Goal: Book appointment/travel/reservation

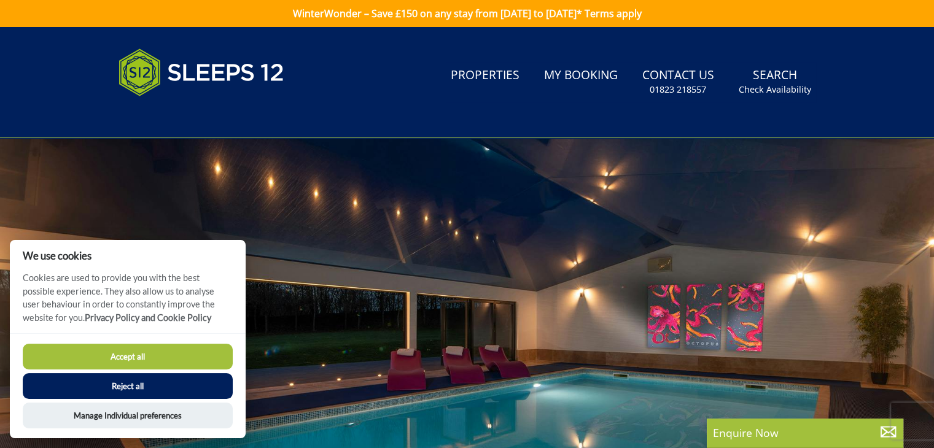
click at [130, 357] on button "Accept all" at bounding box center [128, 357] width 210 height 26
checkbox input "true"
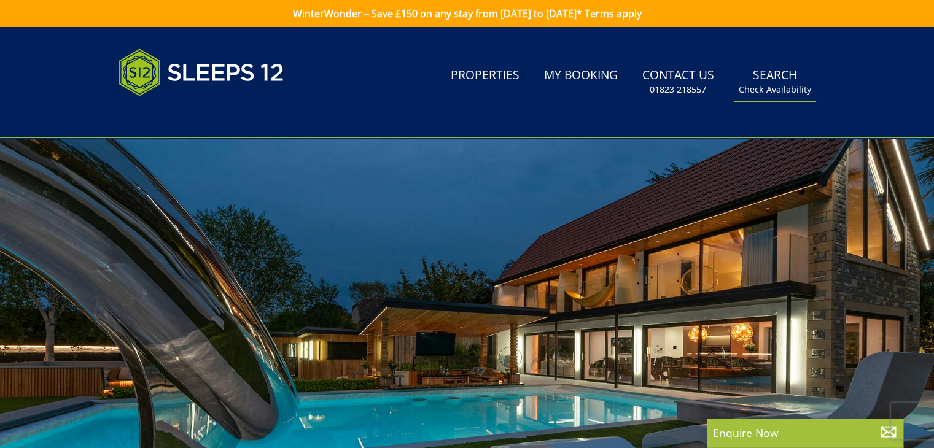
click at [788, 85] on small "Check Availability" at bounding box center [775, 90] width 72 height 12
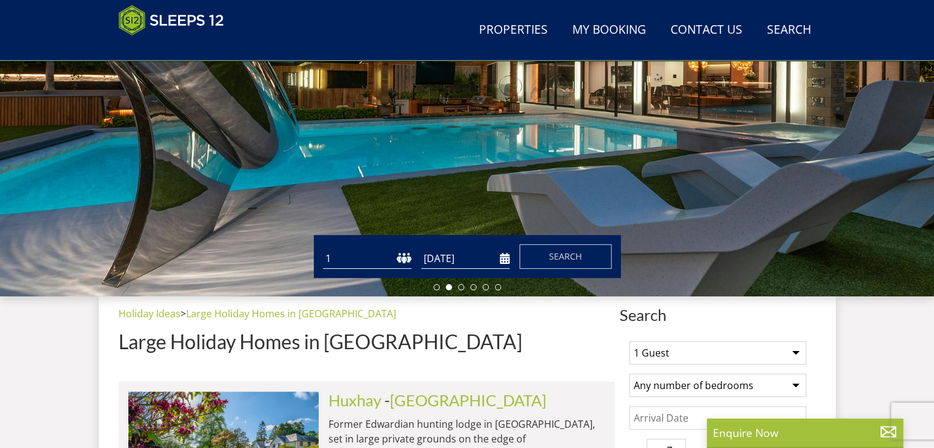
scroll to position [187, 0]
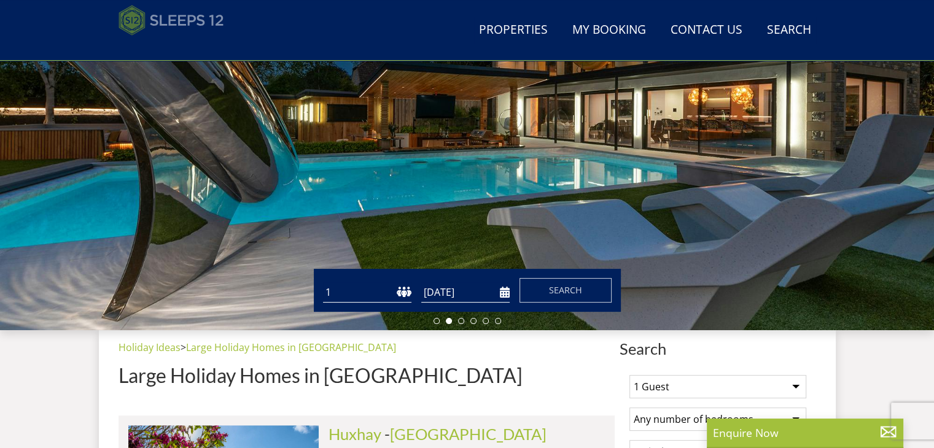
click at [197, 17] on img at bounding box center [172, 20] width 106 height 31
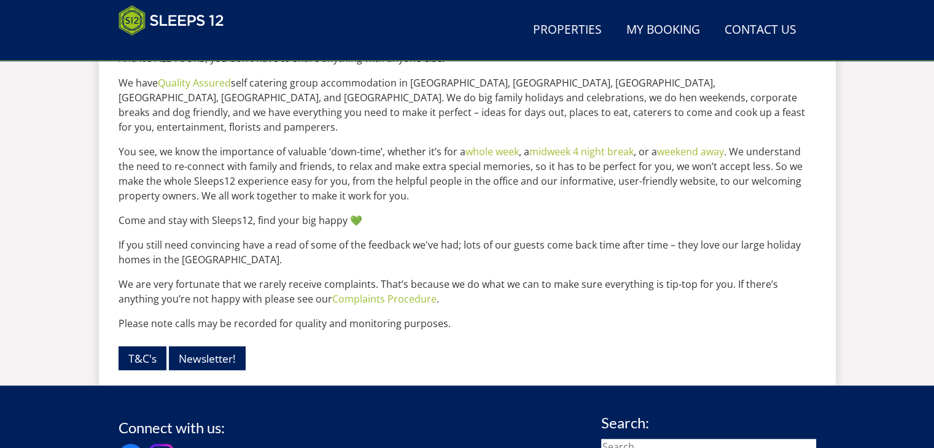
scroll to position [1347, 0]
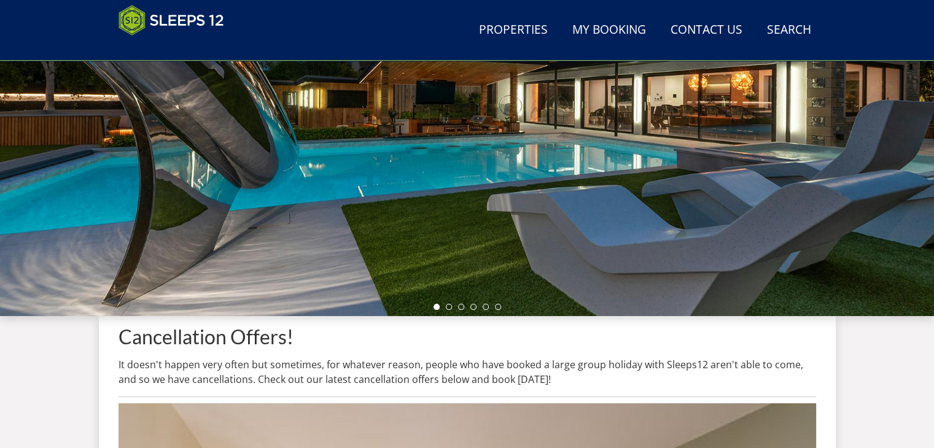
scroll to position [169, 0]
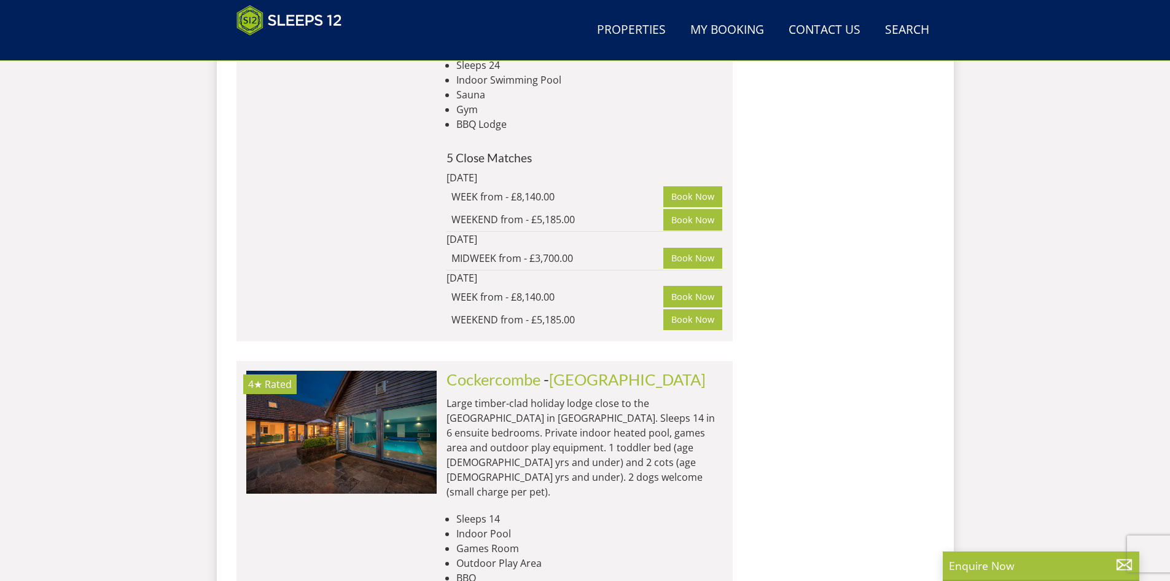
scroll to position [4525, 0]
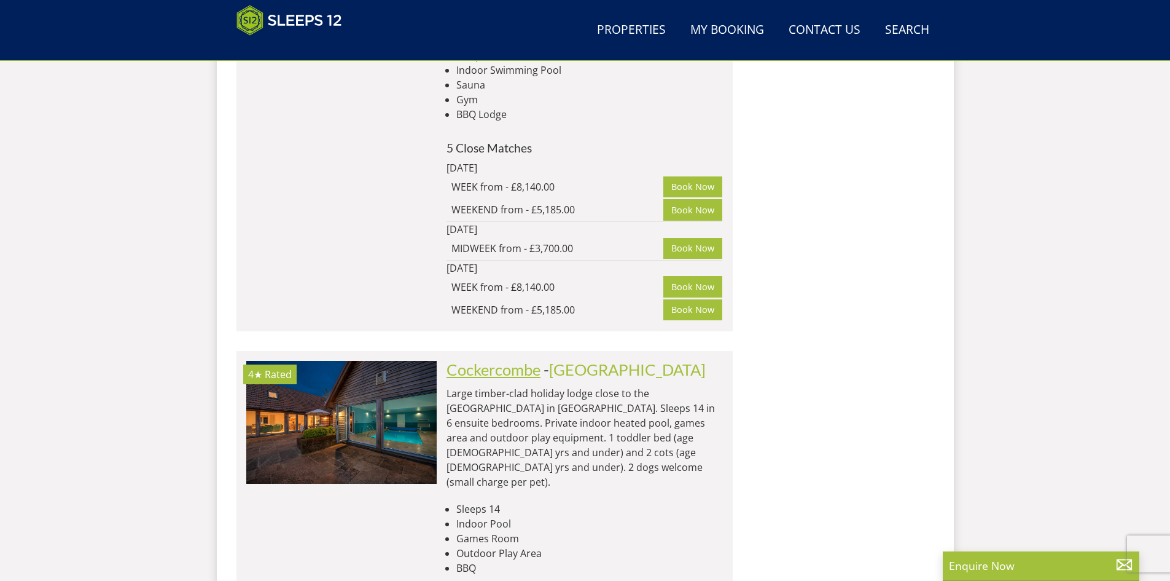
click at [474, 360] on link "Cockercombe" at bounding box center [494, 369] width 94 height 18
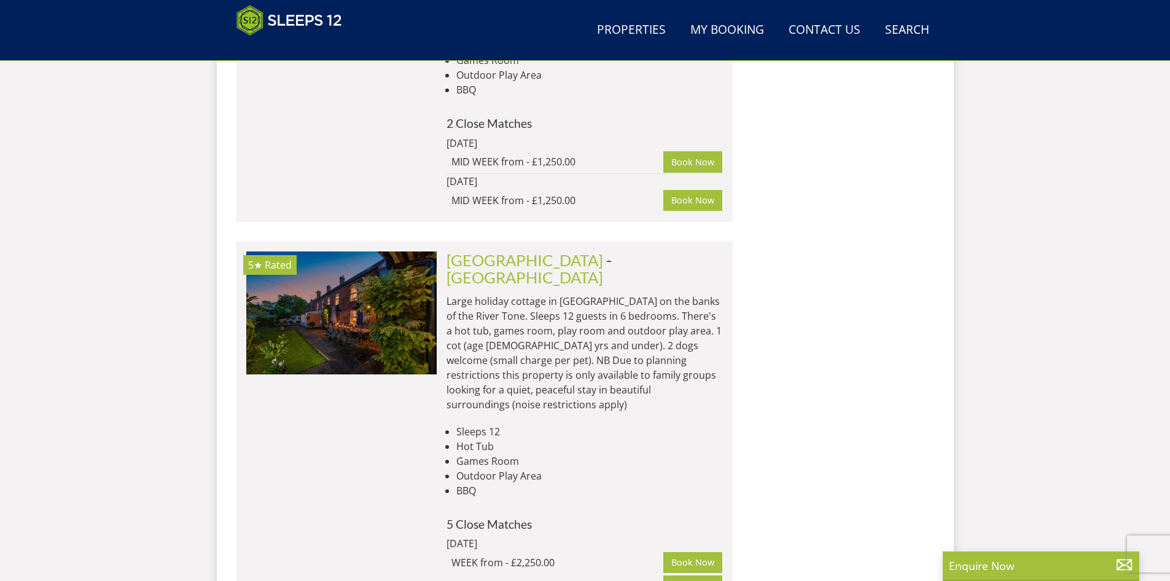
scroll to position [4974, 0]
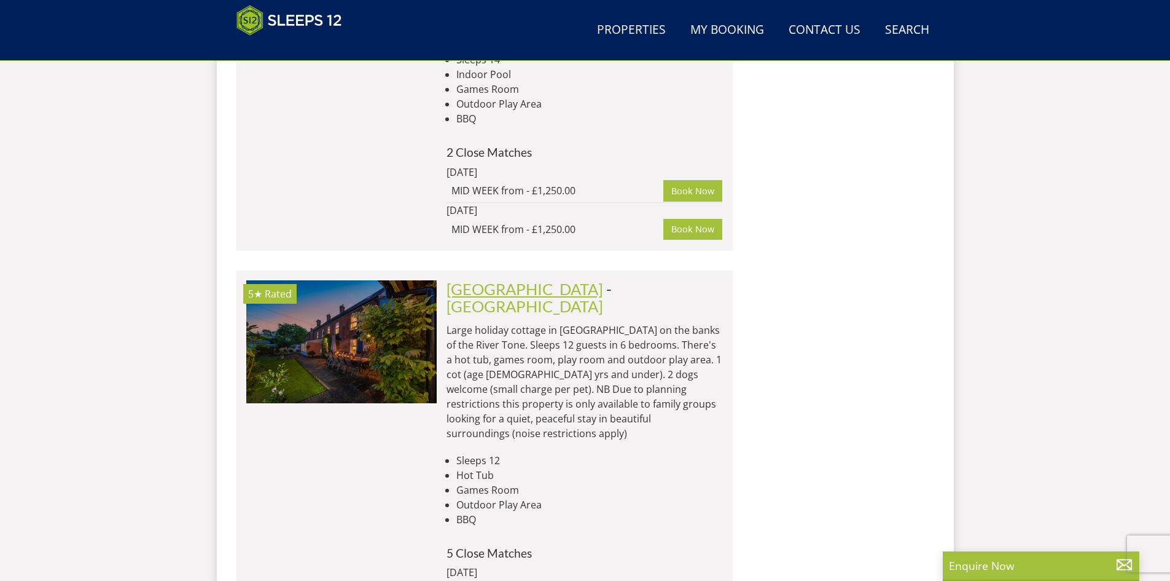
click at [461, 280] on link "[GEOGRAPHIC_DATA]" at bounding box center [525, 289] width 157 height 18
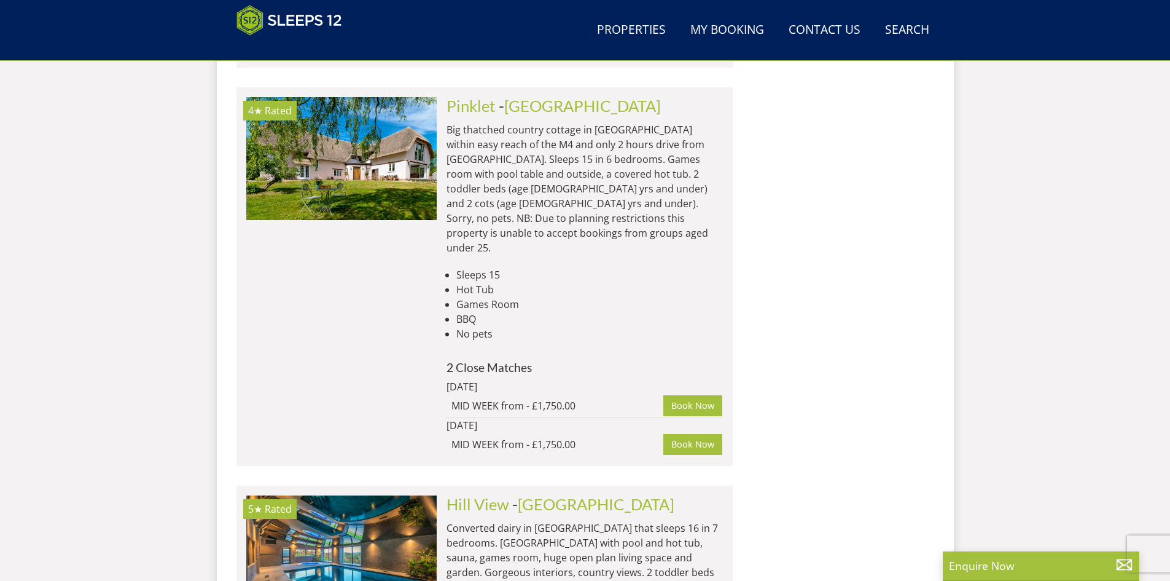
scroll to position [8075, 0]
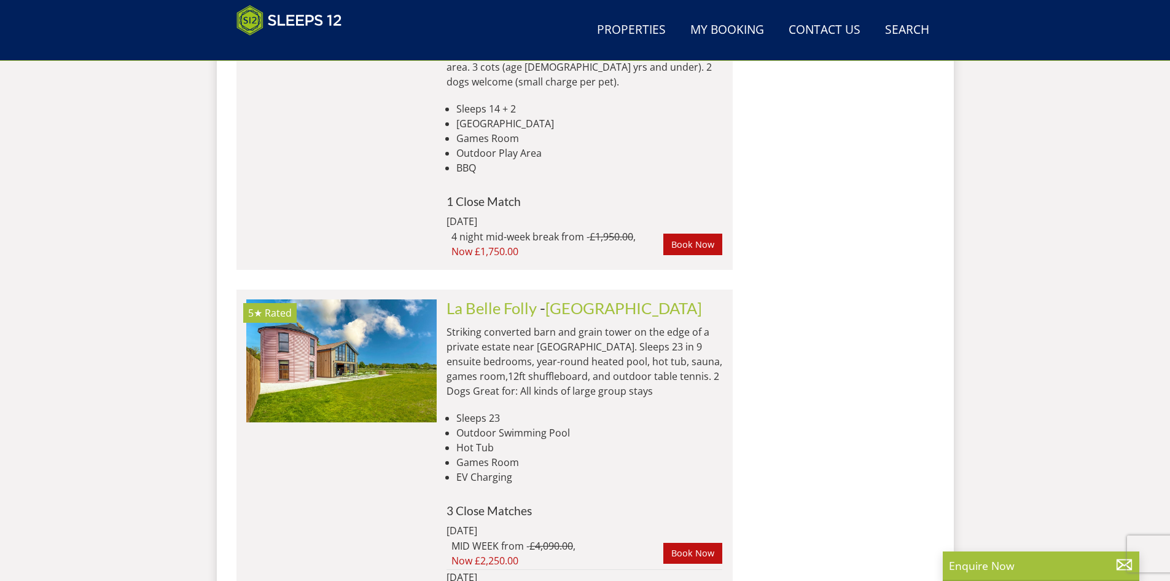
scroll to position [16547, 0]
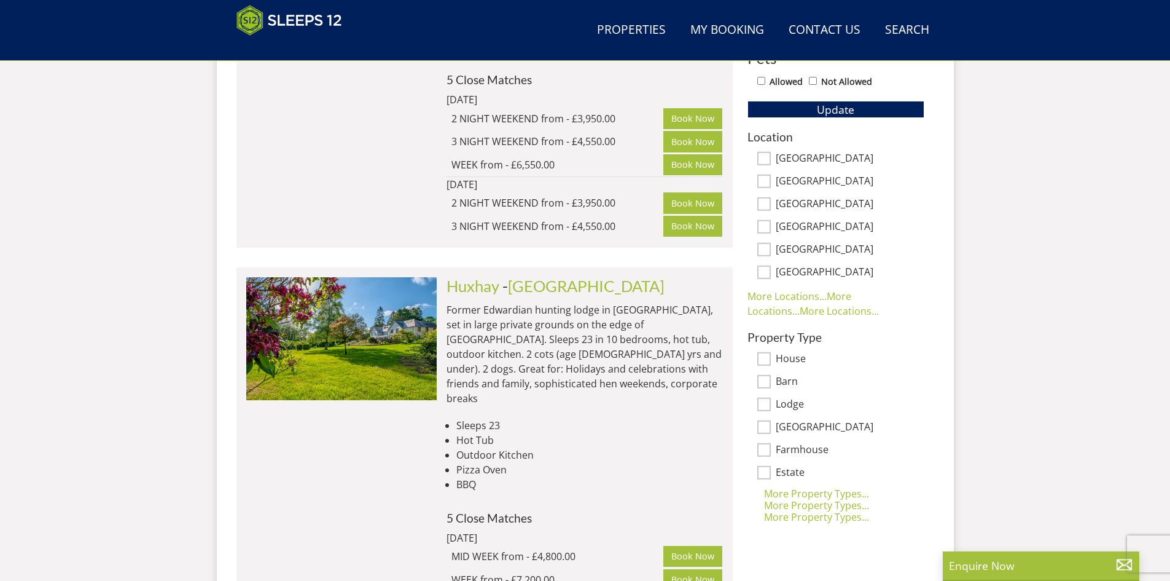
scroll to position [344, 0]
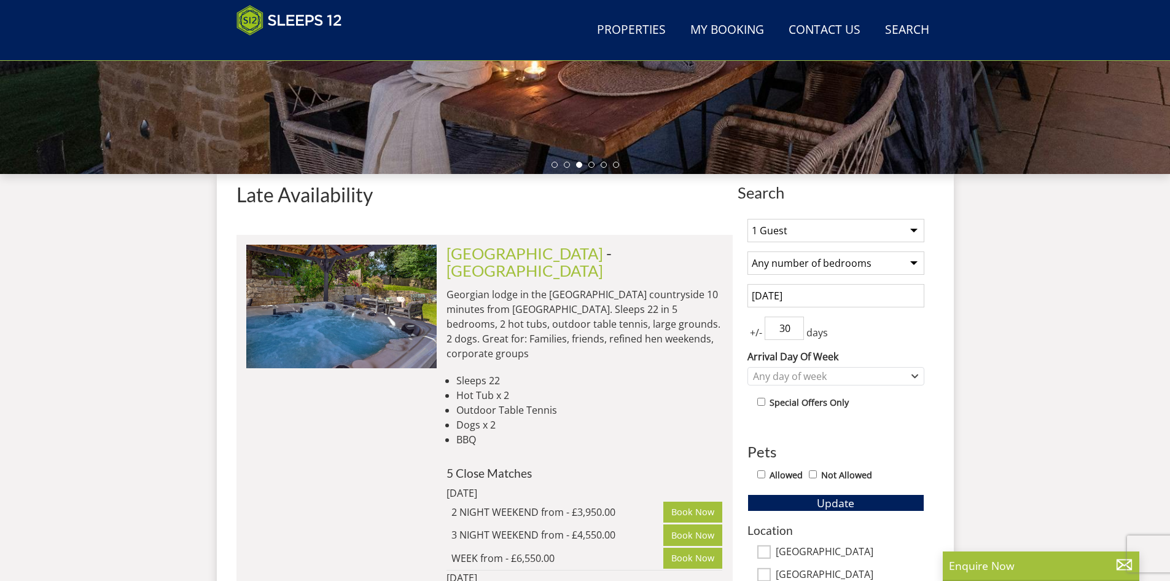
click at [914, 229] on select "1 Guest 2 Guests 3 Guests 4 Guests 5 Guests 6 Guests 7 Guests 8 Guests 9 Guests…" at bounding box center [836, 230] width 177 height 23
select select "6"
click at [748, 219] on select "1 Guest 2 Guests 3 Guests 4 Guests 5 Guests 6 Guests 7 Guests 8 Guests 9 Guests…" at bounding box center [836, 230] width 177 height 23
click at [821, 300] on input "[DATE]" at bounding box center [836, 295] width 177 height 23
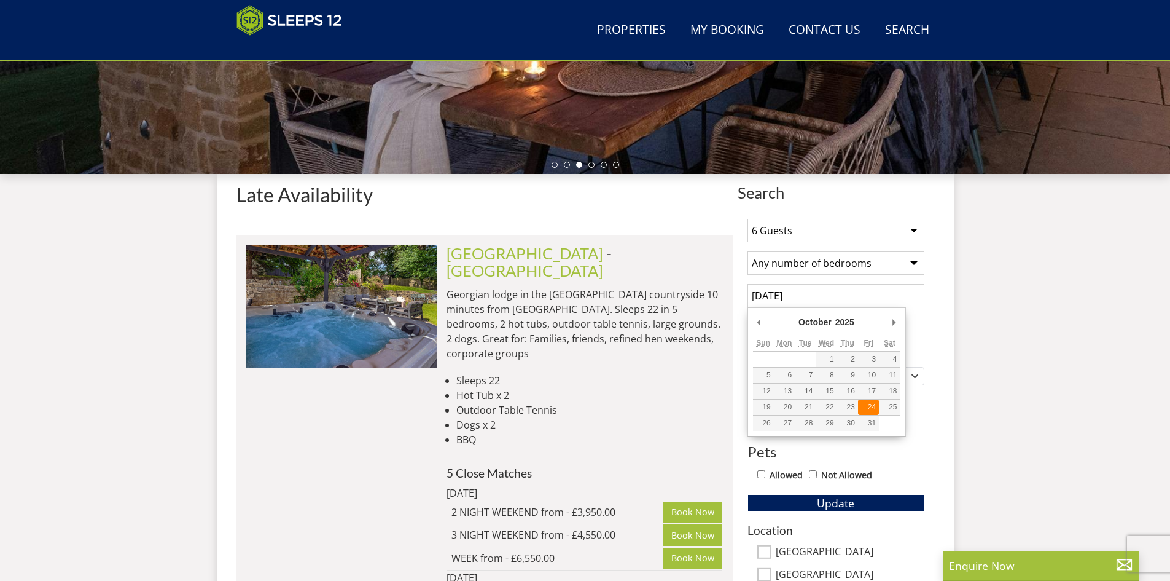
type input "[DATE]"
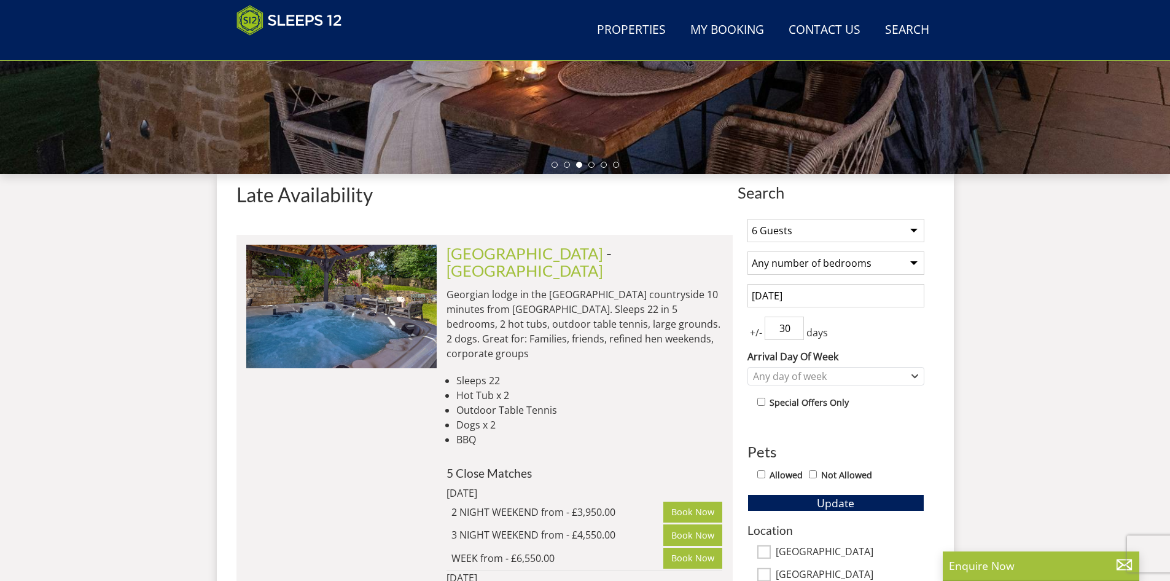
click at [762, 335] on span "+/-" at bounding box center [756, 332] width 17 height 15
drag, startPoint x: 789, startPoint y: 327, endPoint x: 763, endPoint y: 327, distance: 25.8
click at [763, 327] on div "+/- 30 days" at bounding box center [836, 327] width 177 height 23
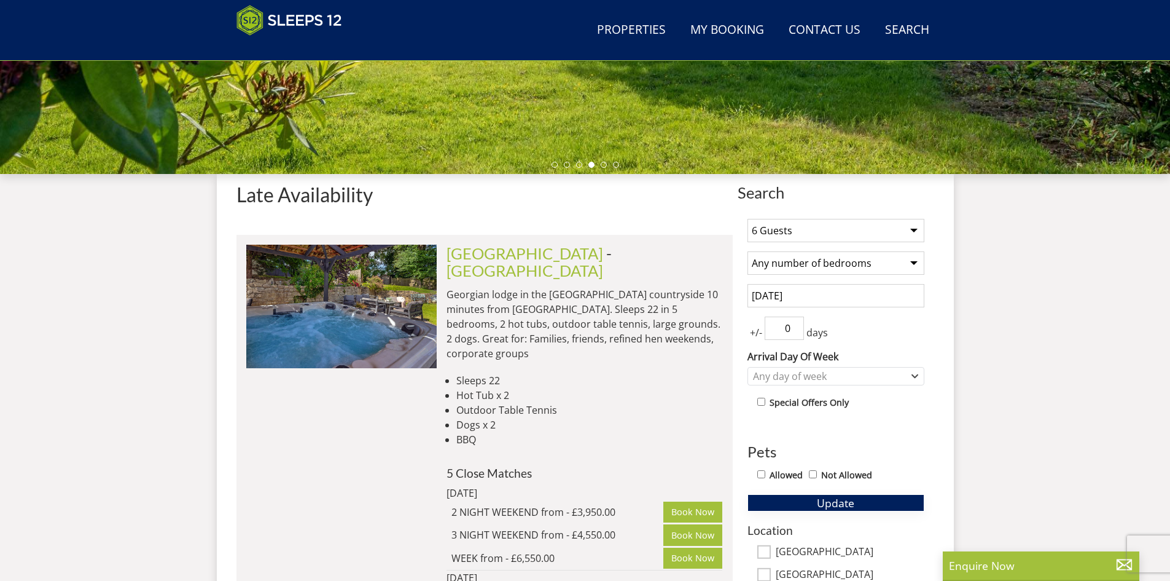
type input "0"
click at [808, 448] on button "Update" at bounding box center [836, 502] width 177 height 17
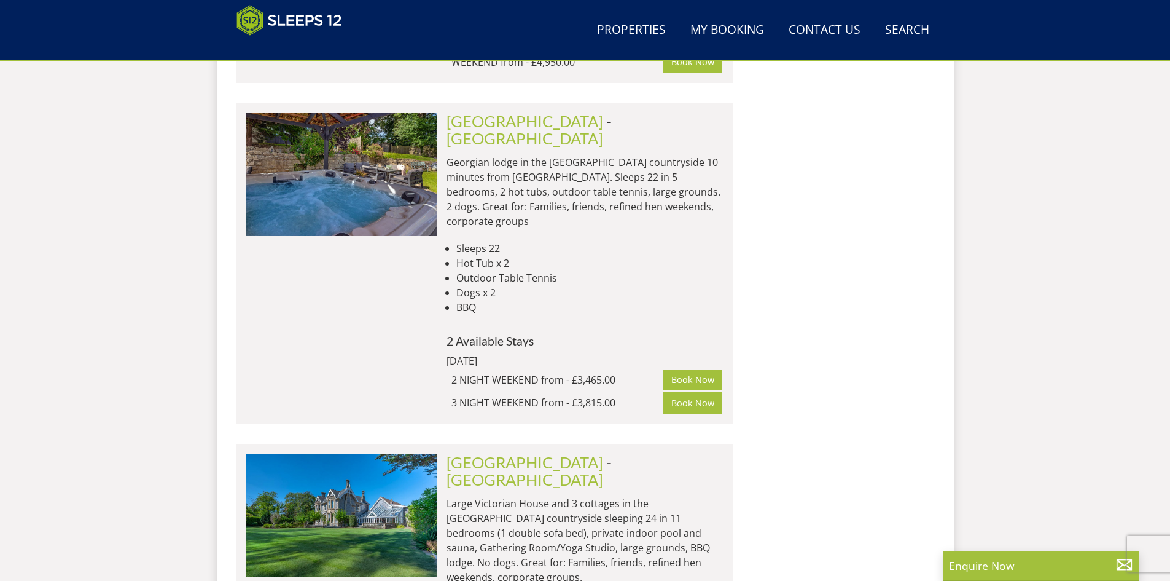
scroll to position [4711, 0]
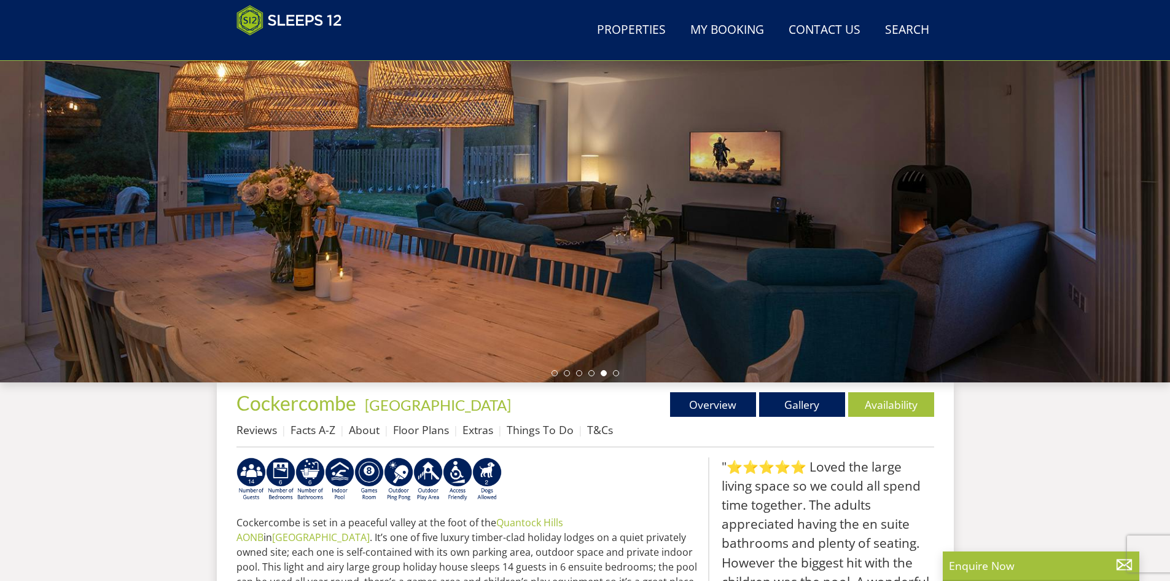
scroll to position [157, 0]
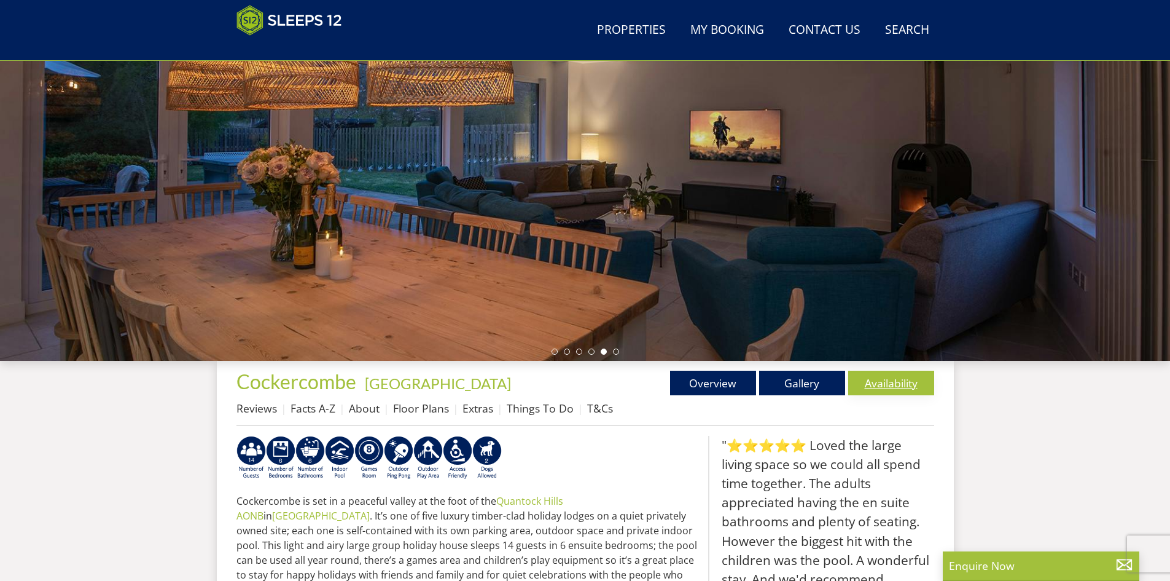
click at [890, 376] on link "Availability" at bounding box center [891, 382] width 86 height 25
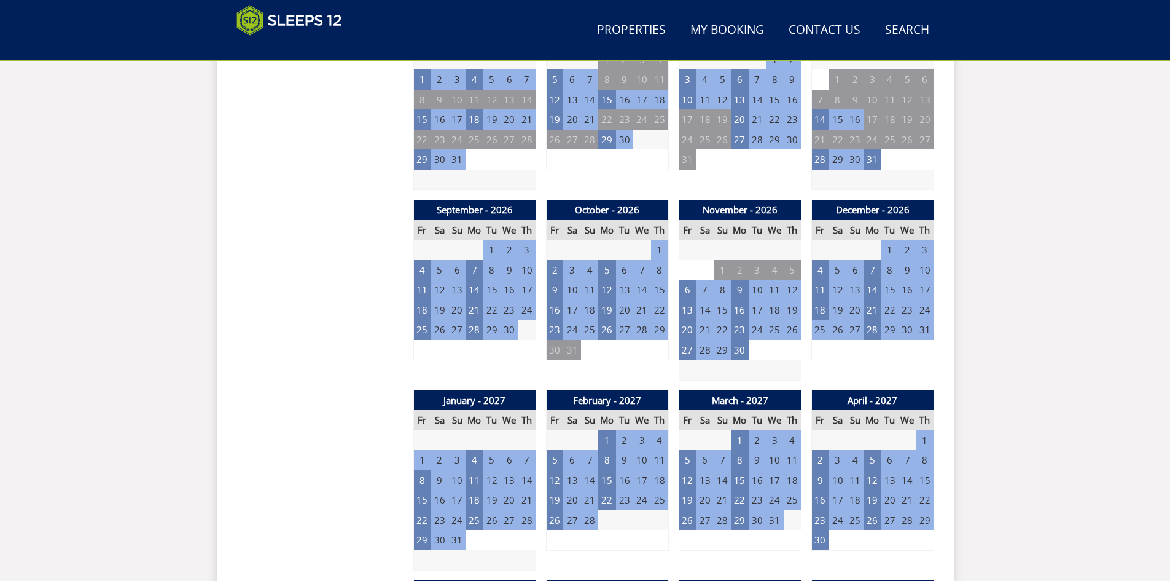
scroll to position [969, 0]
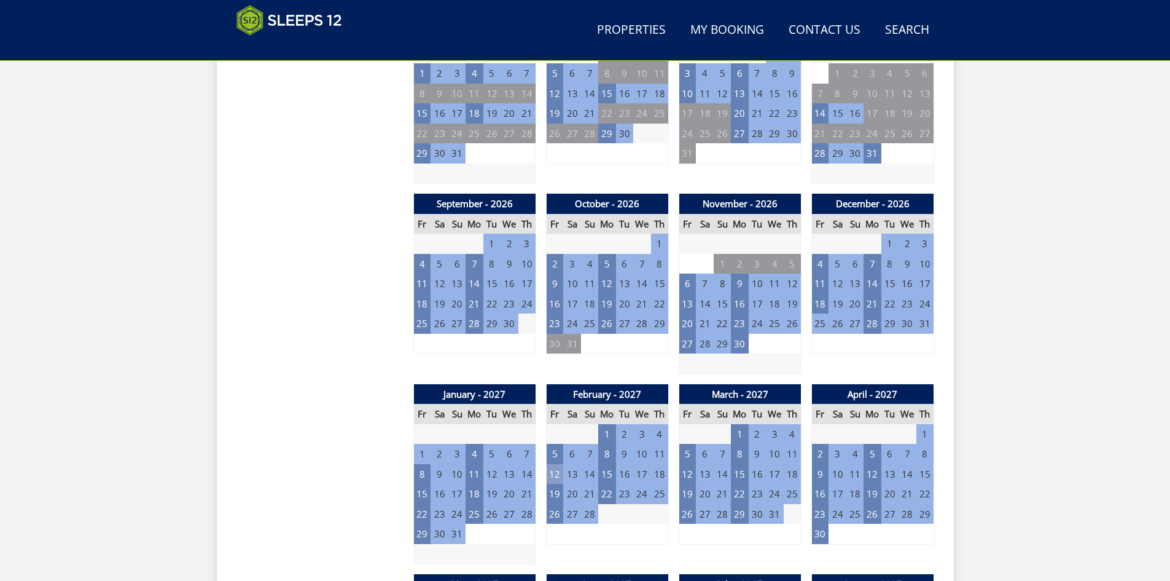
click at [556, 474] on td "12" at bounding box center [554, 474] width 17 height 20
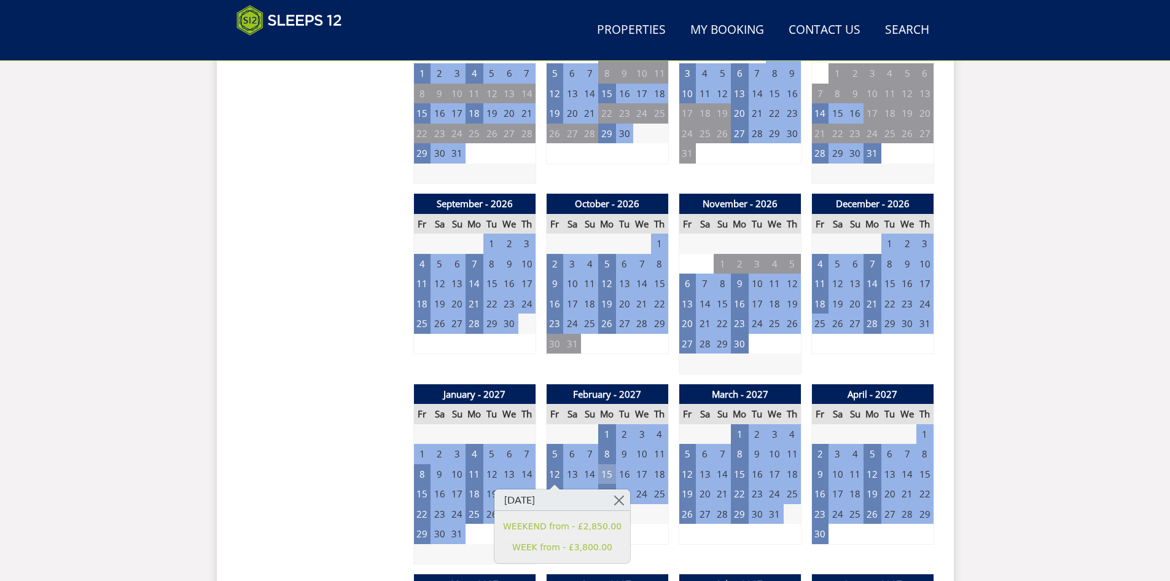
click at [614, 472] on td "15" at bounding box center [606, 474] width 17 height 20
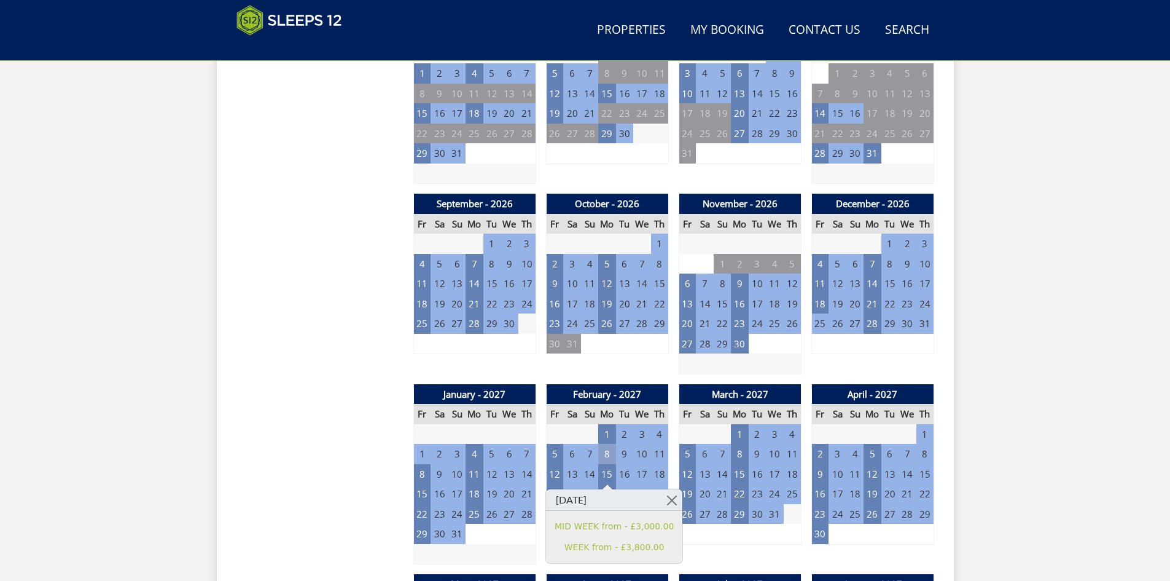
click at [611, 453] on td "8" at bounding box center [606, 454] width 17 height 20
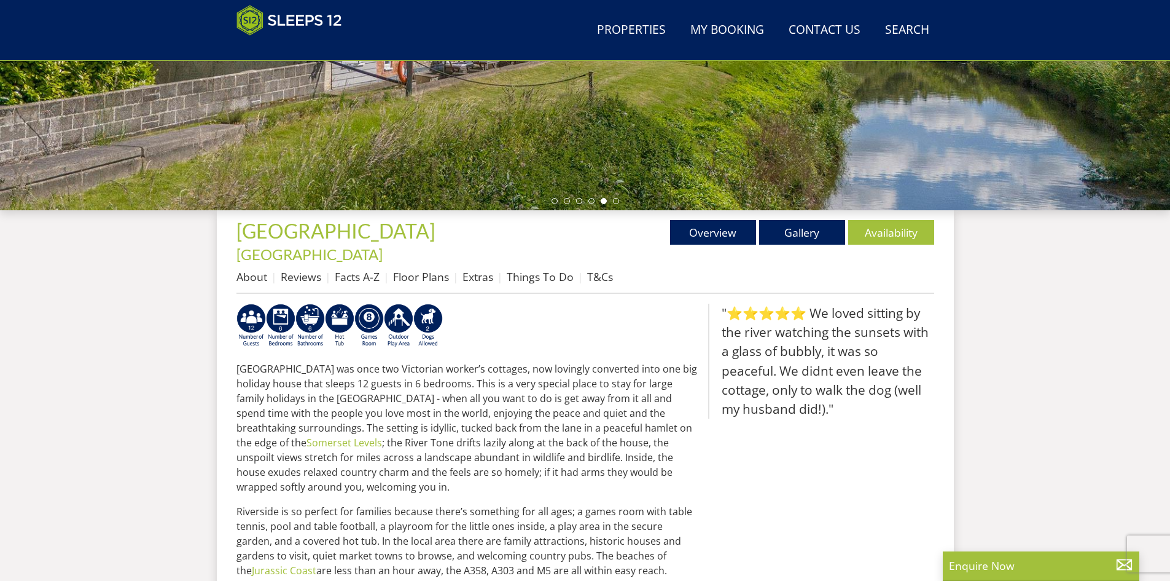
scroll to position [375, 0]
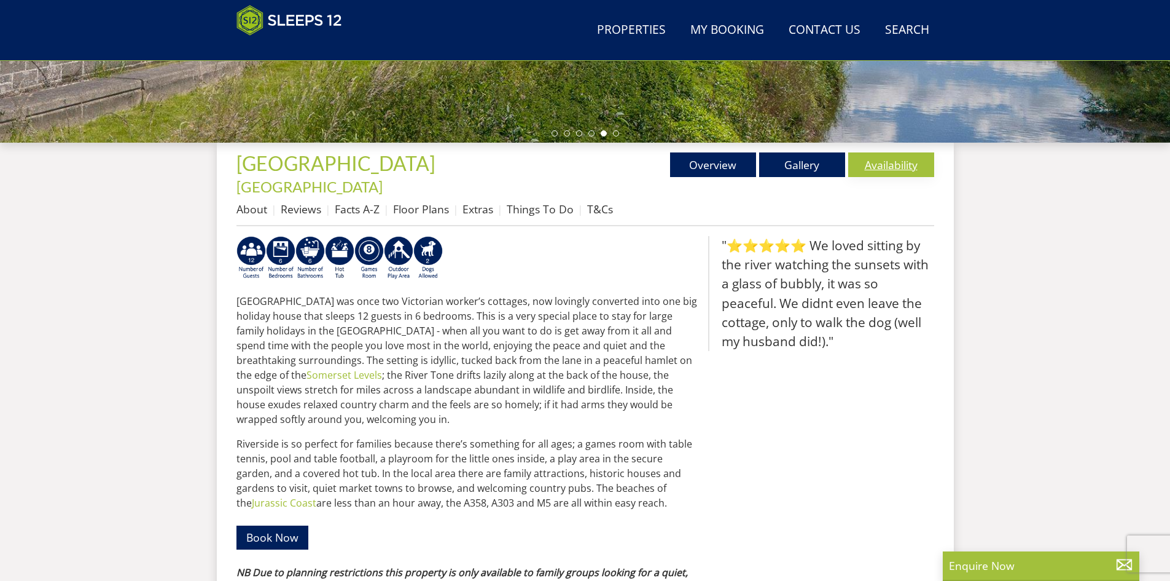
click at [894, 166] on link "Availability" at bounding box center [891, 164] width 86 height 25
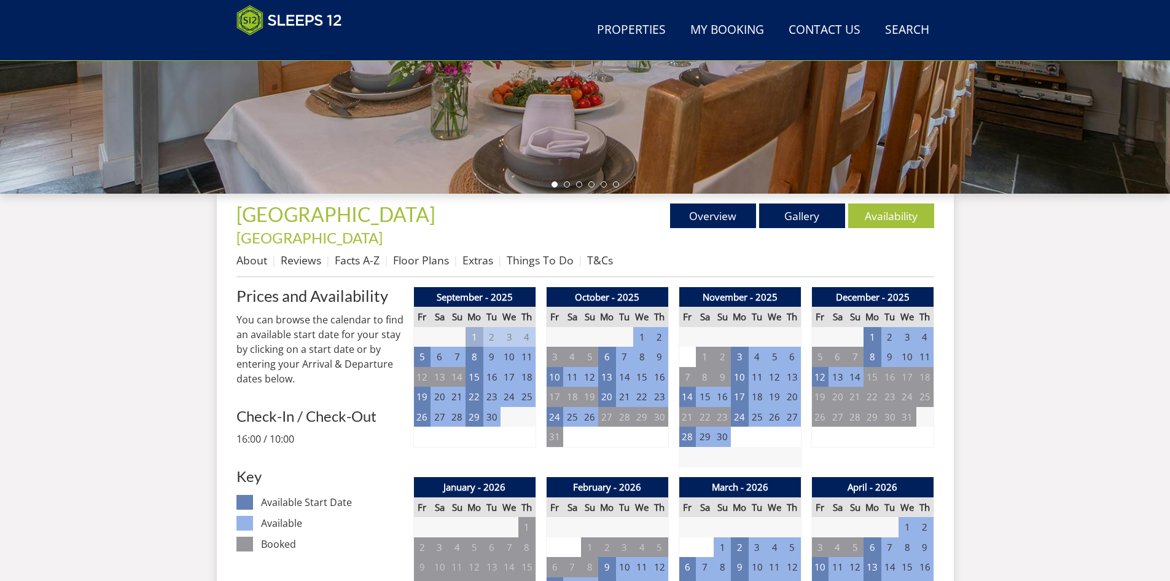
scroll to position [334, 0]
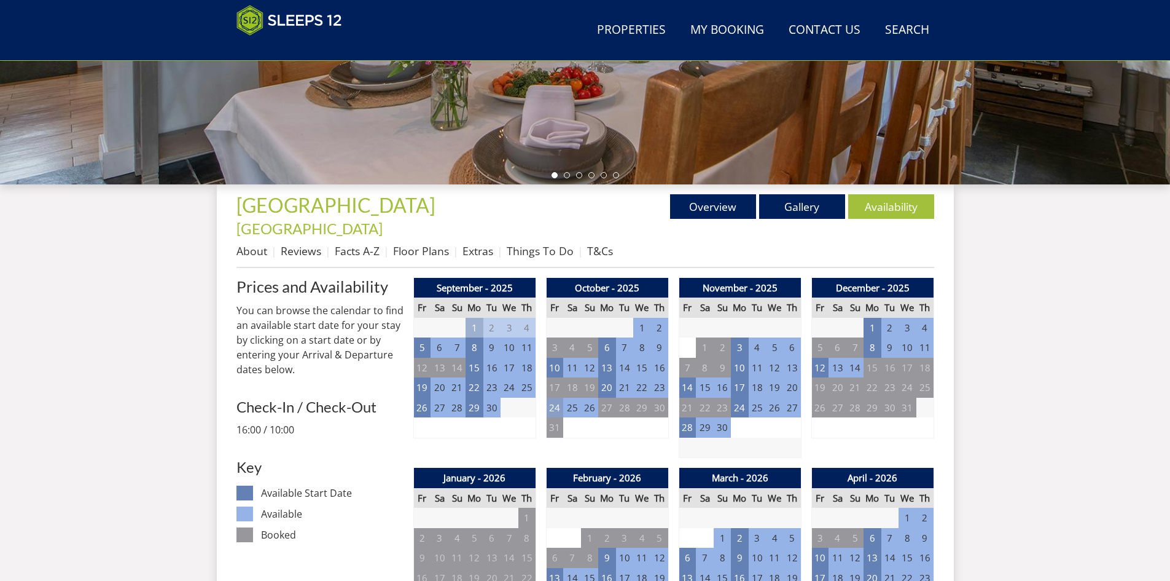
click at [553, 397] on td "24" at bounding box center [554, 407] width 17 height 20
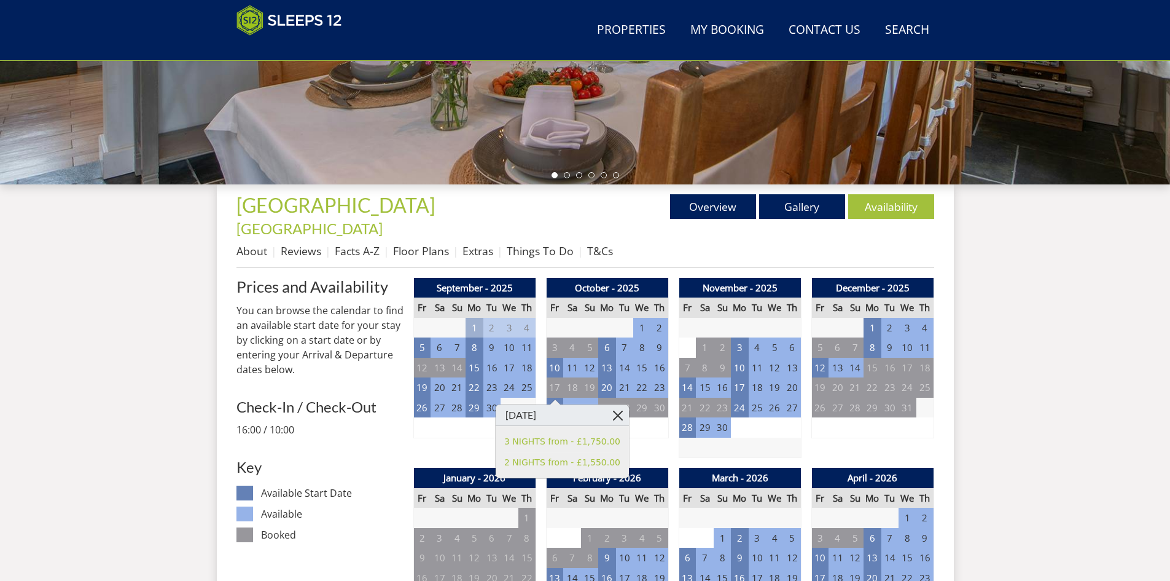
click at [608, 418] on link at bounding box center [619, 415] width 22 height 22
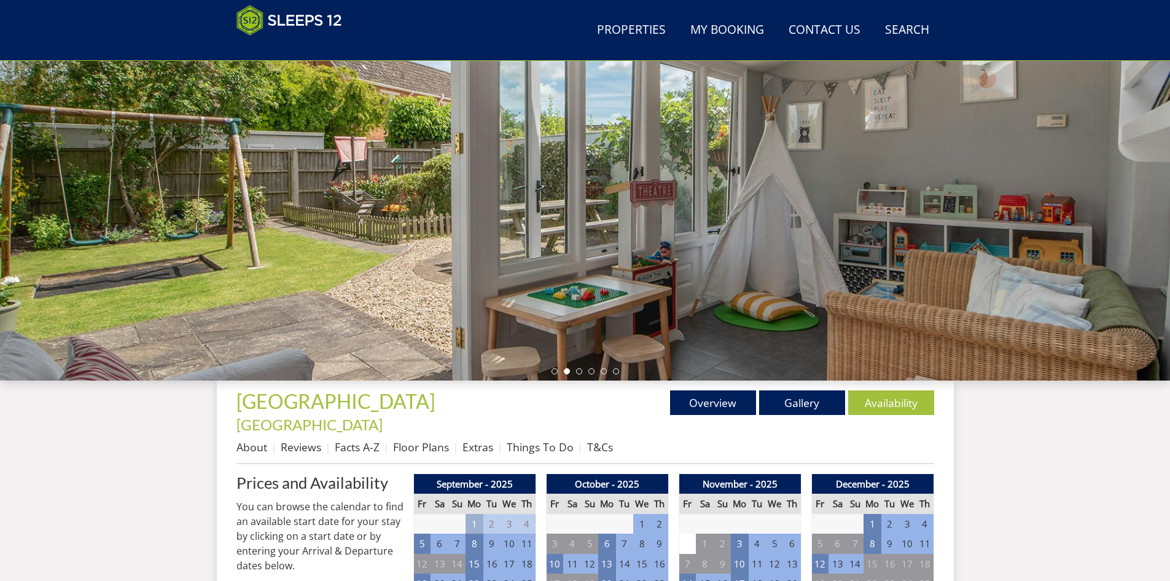
scroll to position [135, 0]
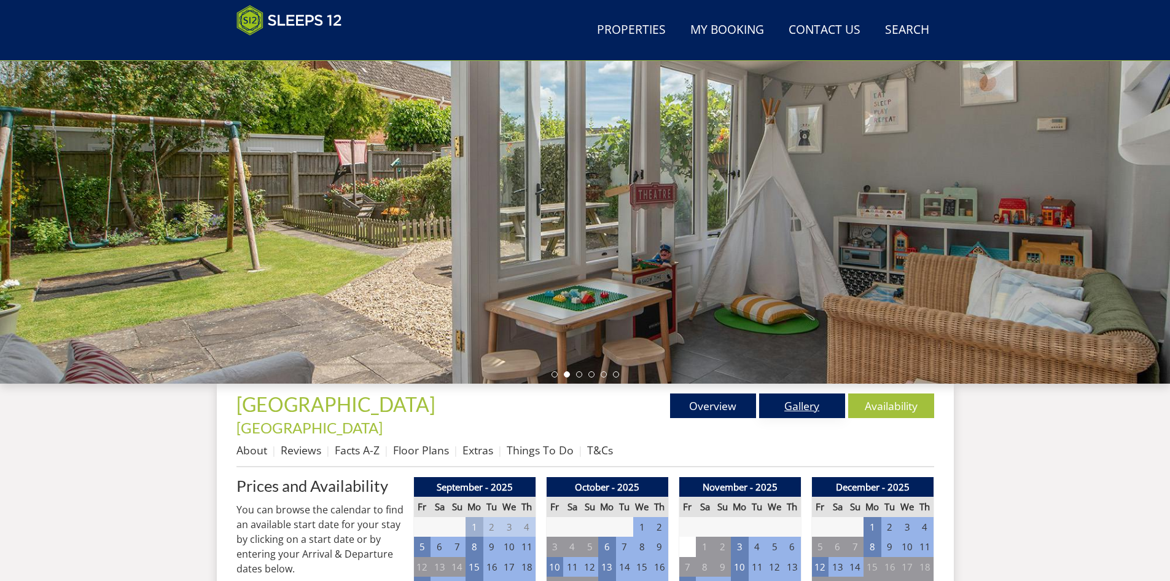
click at [793, 406] on link "Gallery" at bounding box center [802, 405] width 86 height 25
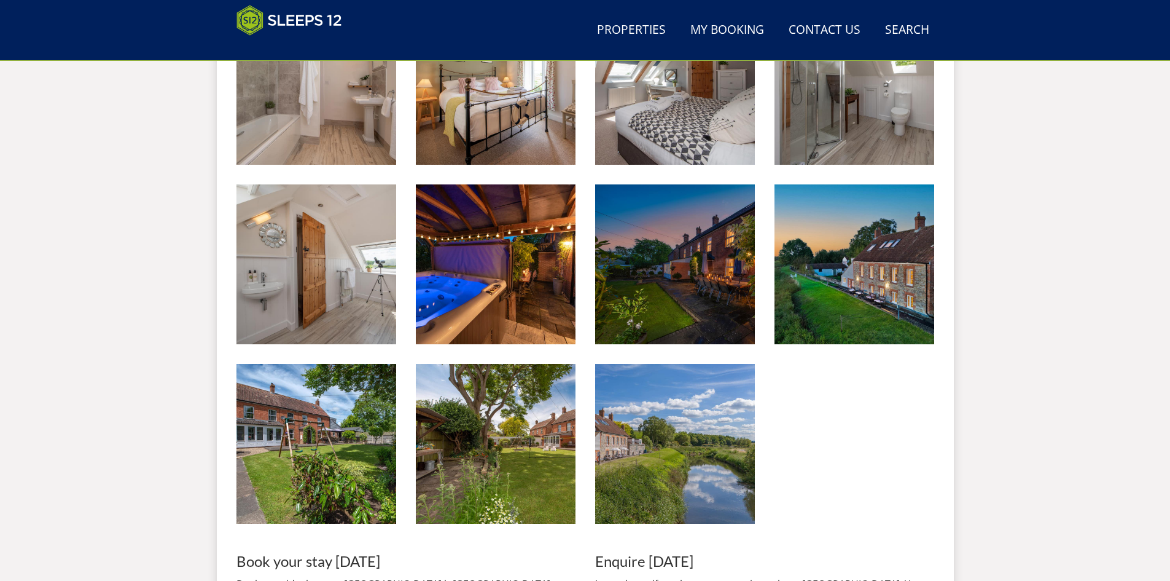
scroll to position [1517, 0]
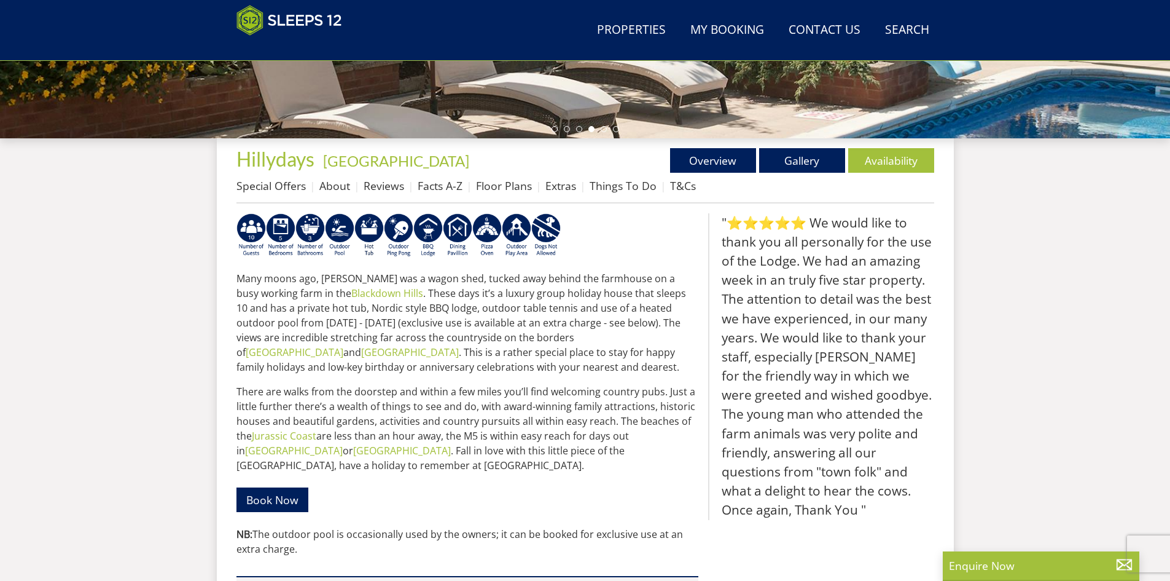
scroll to position [381, 0]
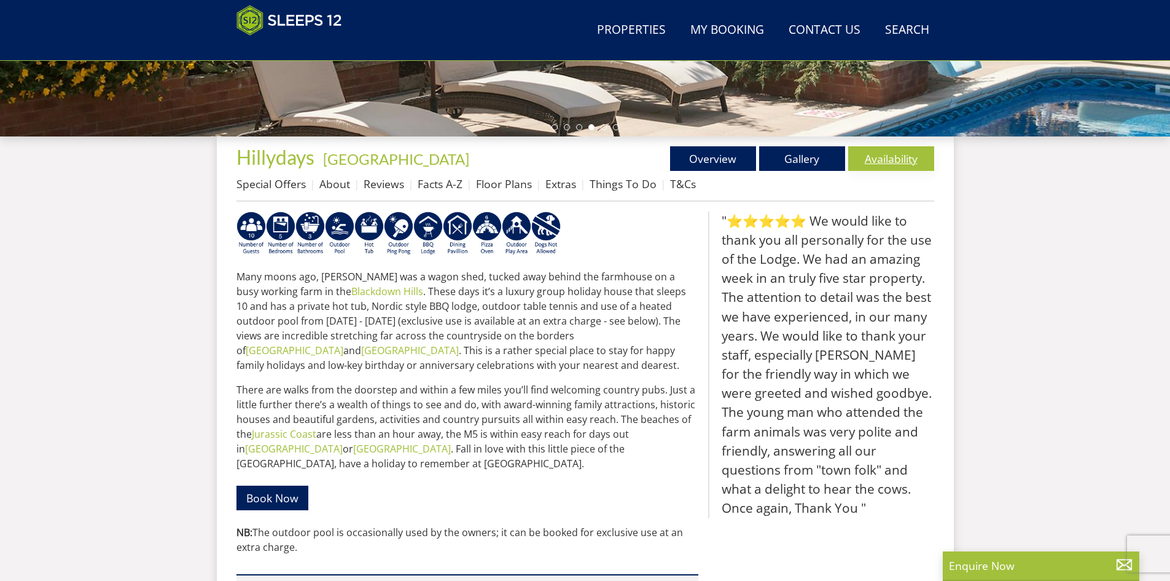
click at [874, 162] on link "Availability" at bounding box center [891, 158] width 86 height 25
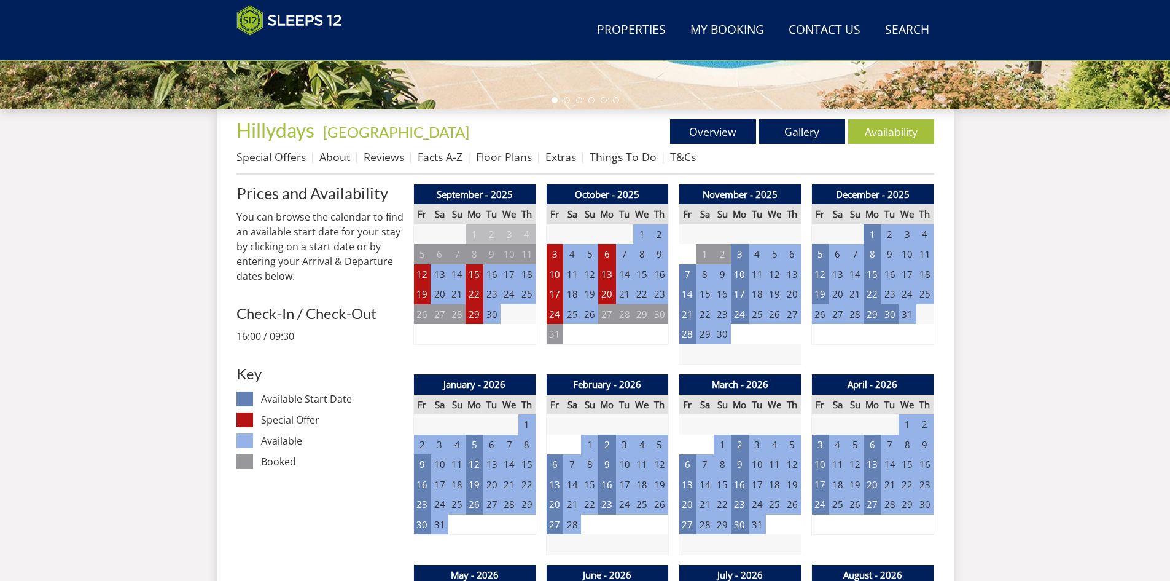
scroll to position [432, 0]
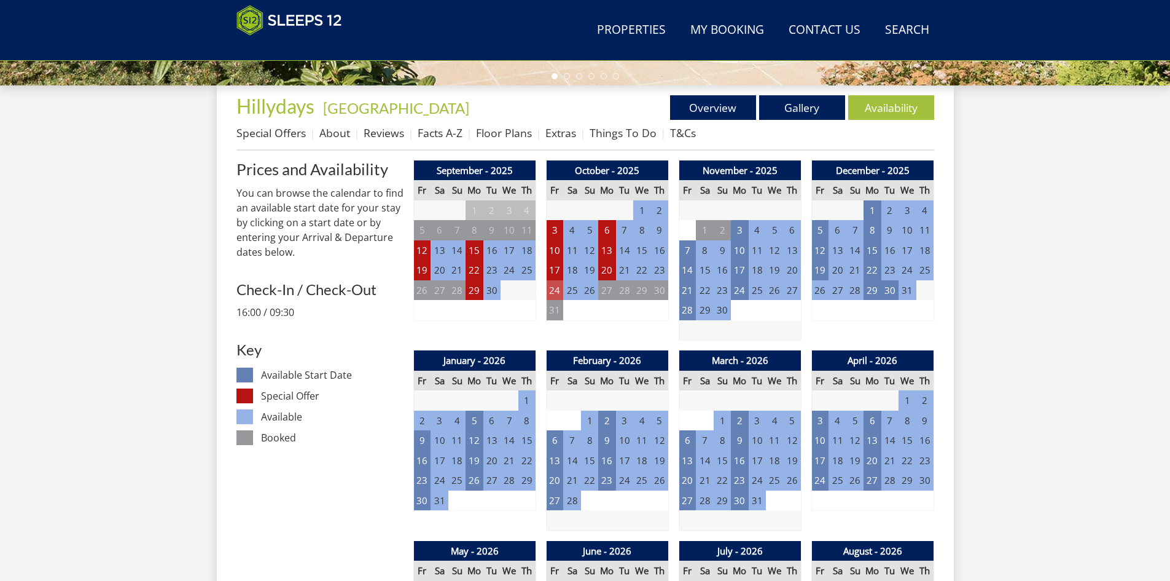
click at [552, 291] on td "24" at bounding box center [554, 290] width 17 height 20
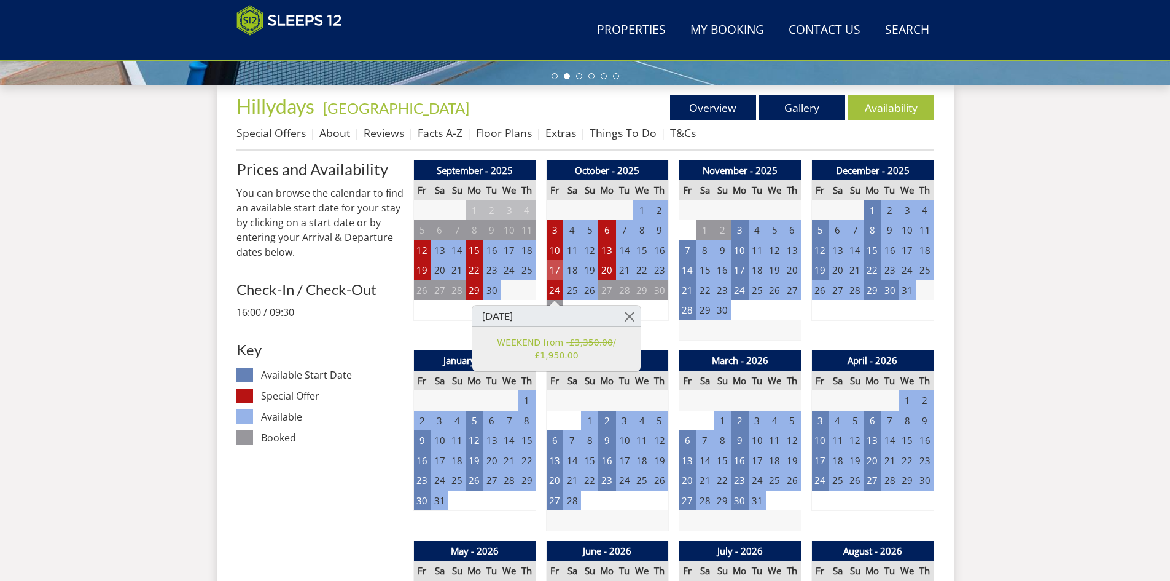
click at [550, 270] on td "17" at bounding box center [554, 270] width 17 height 20
click at [553, 250] on td "10" at bounding box center [554, 250] width 17 height 20
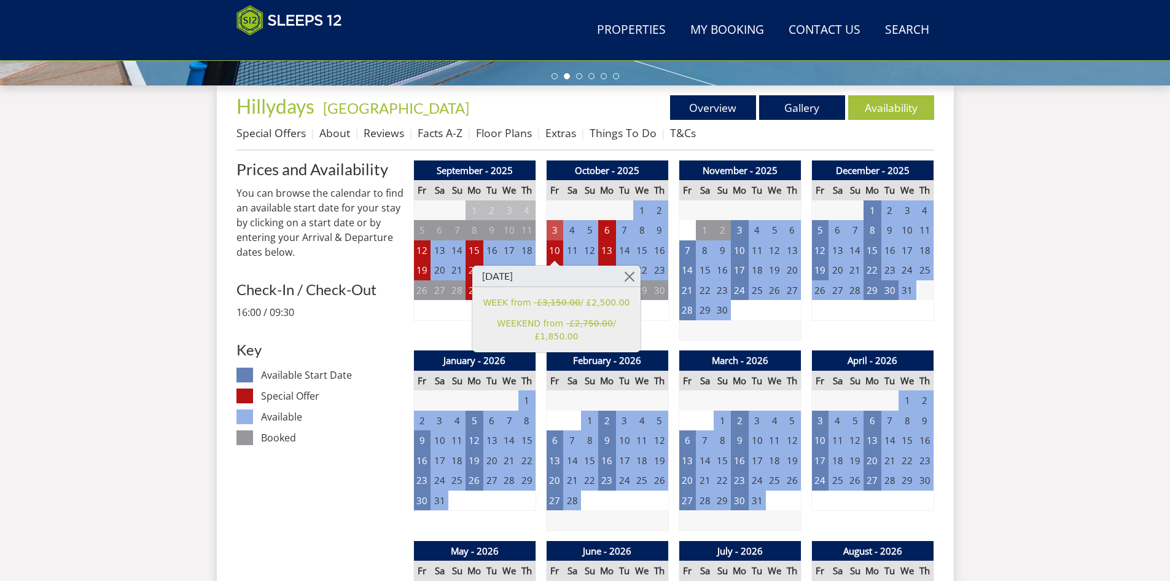
click at [553, 232] on td "3" at bounding box center [554, 230] width 17 height 20
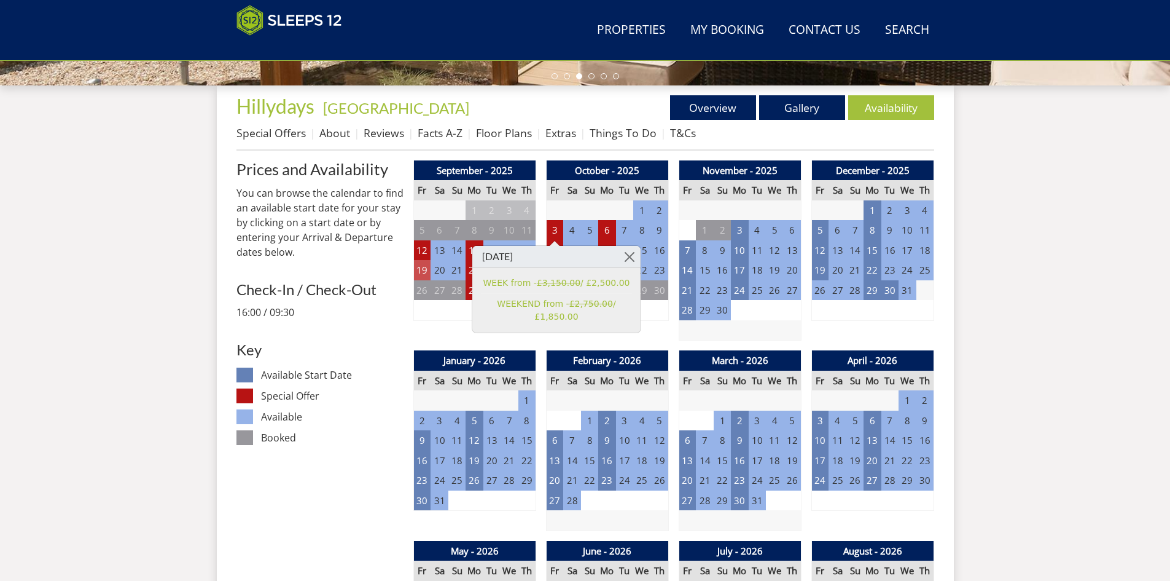
click at [421, 273] on td "19" at bounding box center [421, 270] width 17 height 20
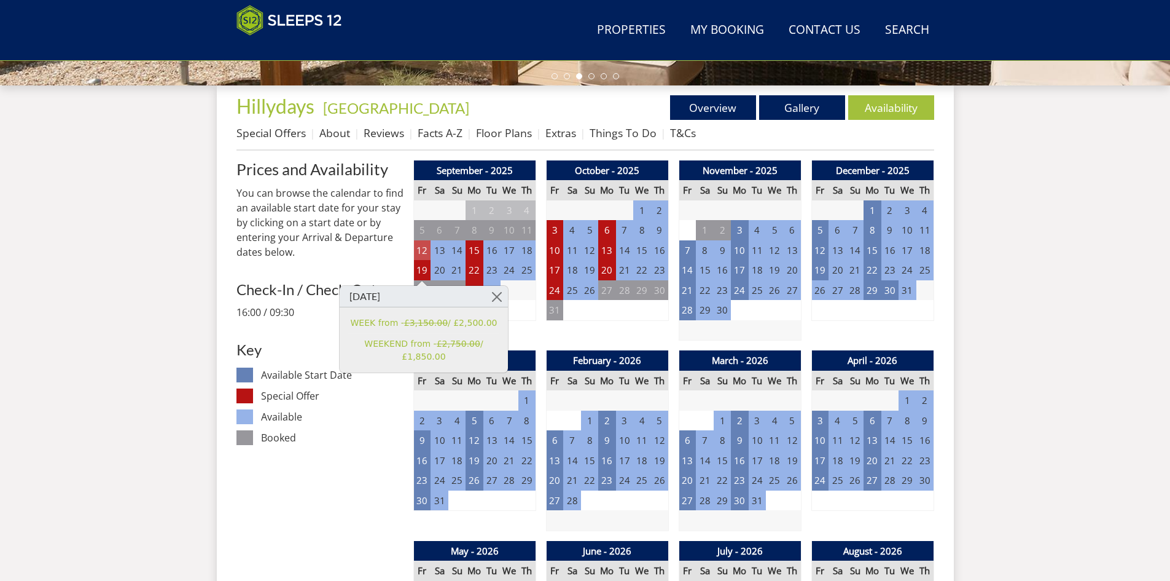
click at [424, 249] on td "12" at bounding box center [421, 250] width 17 height 20
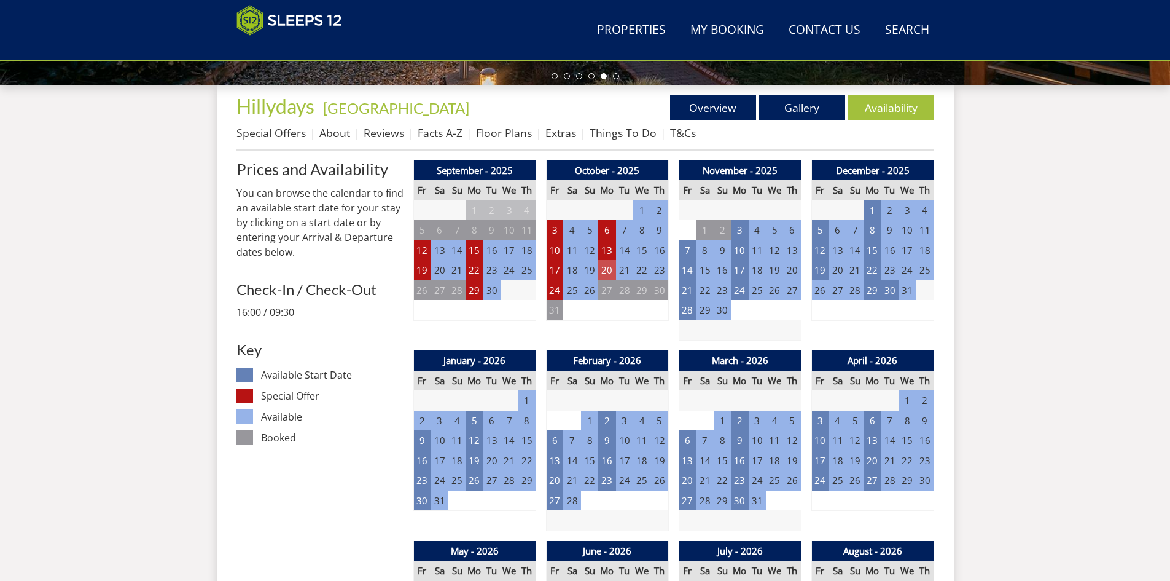
click at [610, 271] on td "20" at bounding box center [606, 270] width 17 height 20
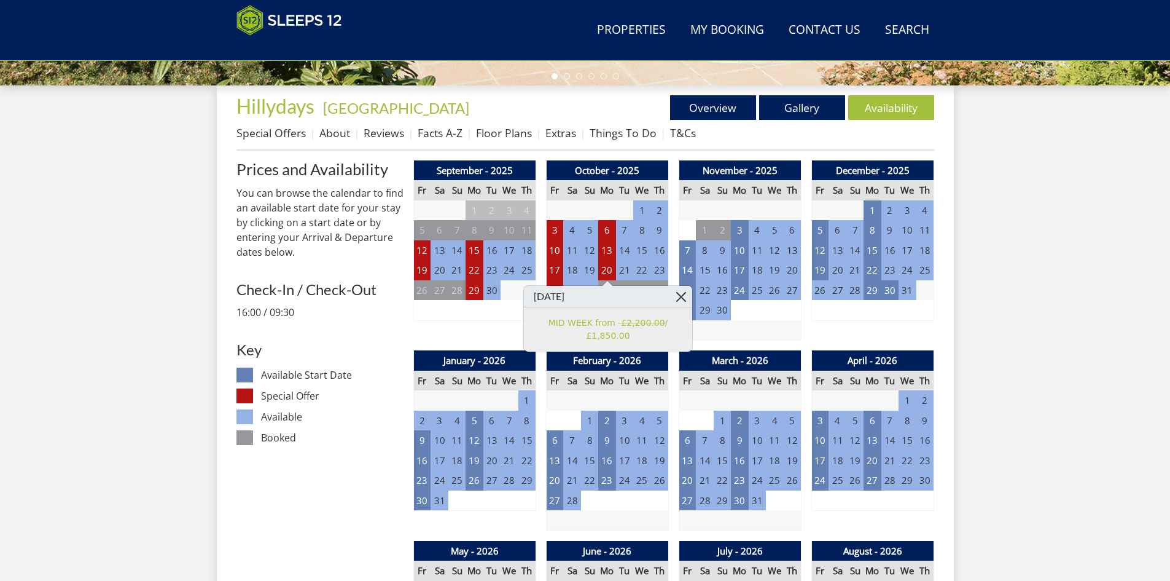
click at [679, 298] on link at bounding box center [682, 297] width 22 height 22
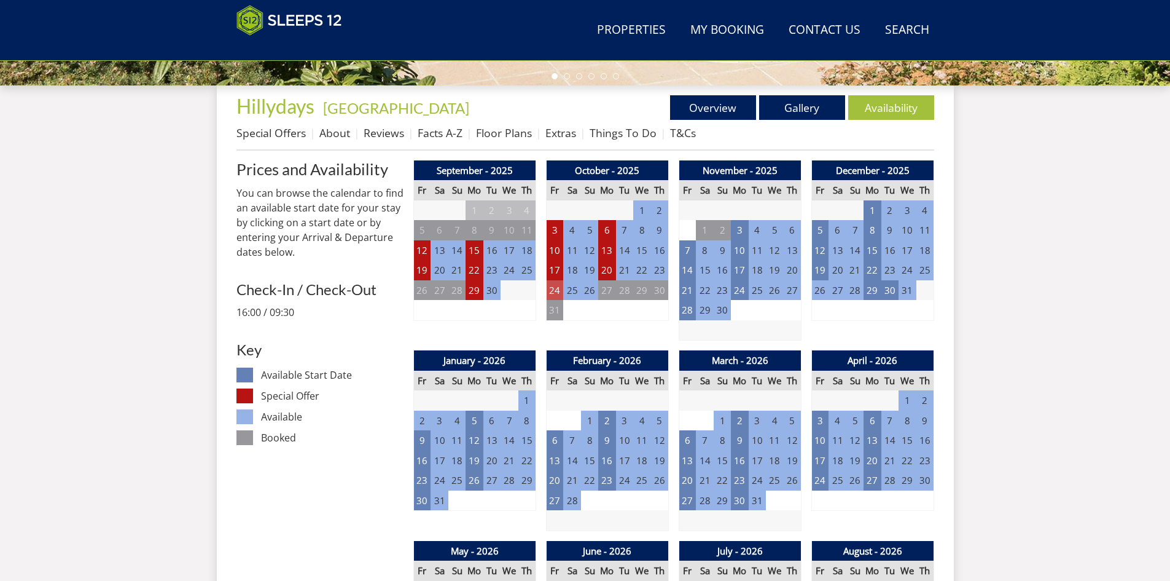
click at [555, 289] on td "24" at bounding box center [554, 290] width 17 height 20
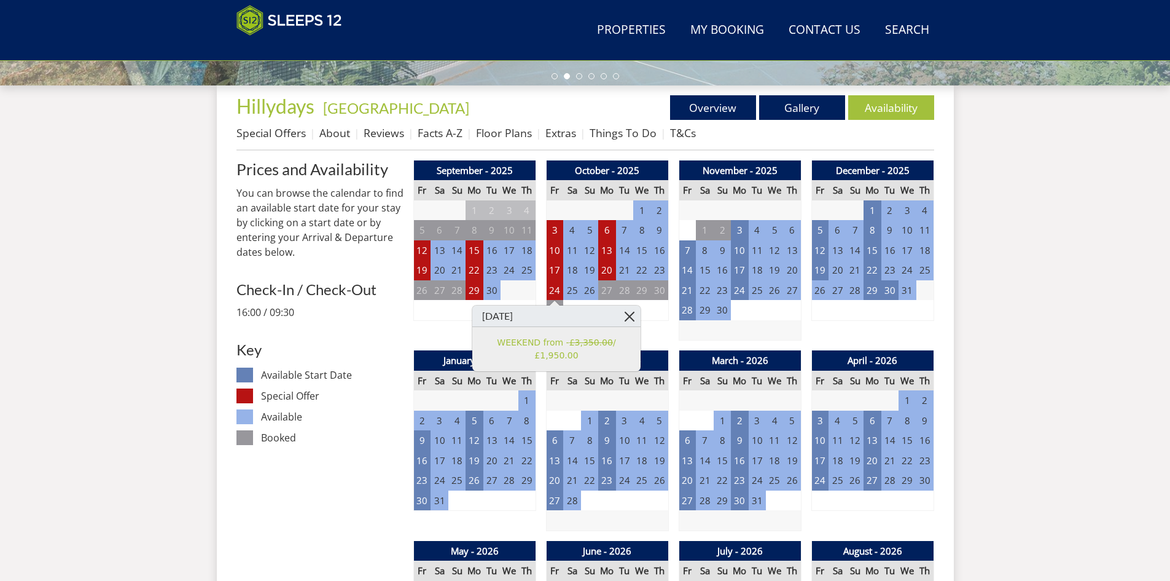
click at [629, 318] on link at bounding box center [630, 316] width 22 height 22
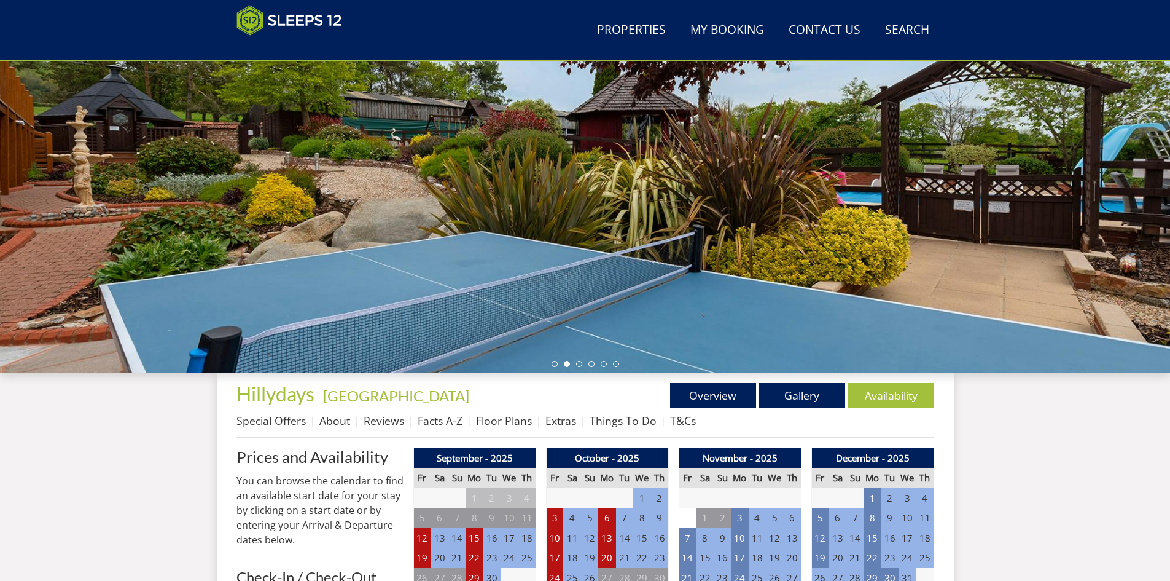
scroll to position [139, 0]
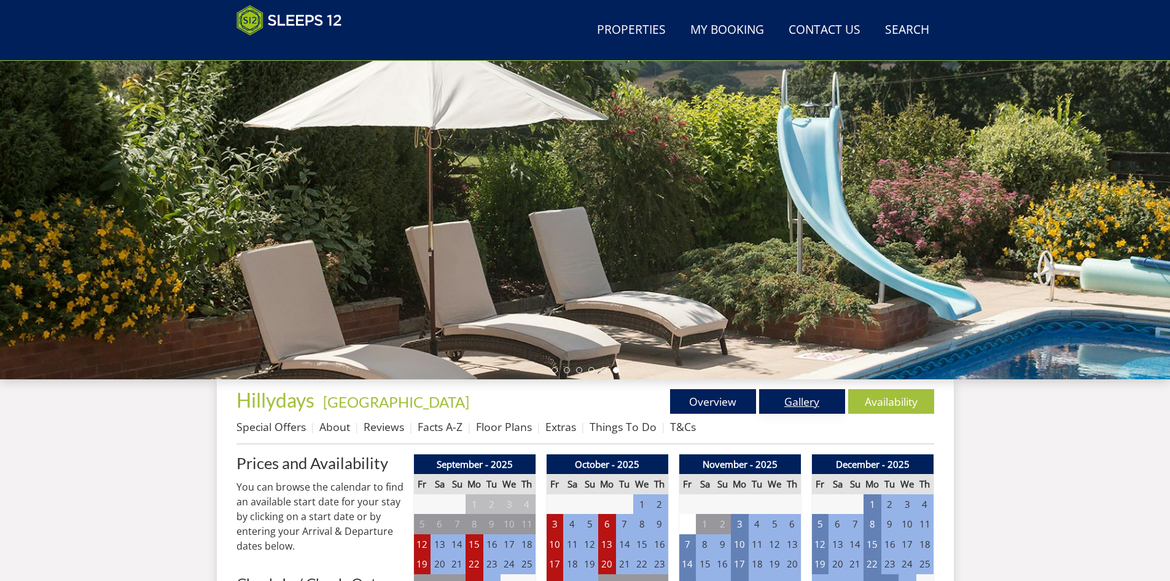
click at [806, 404] on link "Gallery" at bounding box center [802, 401] width 86 height 25
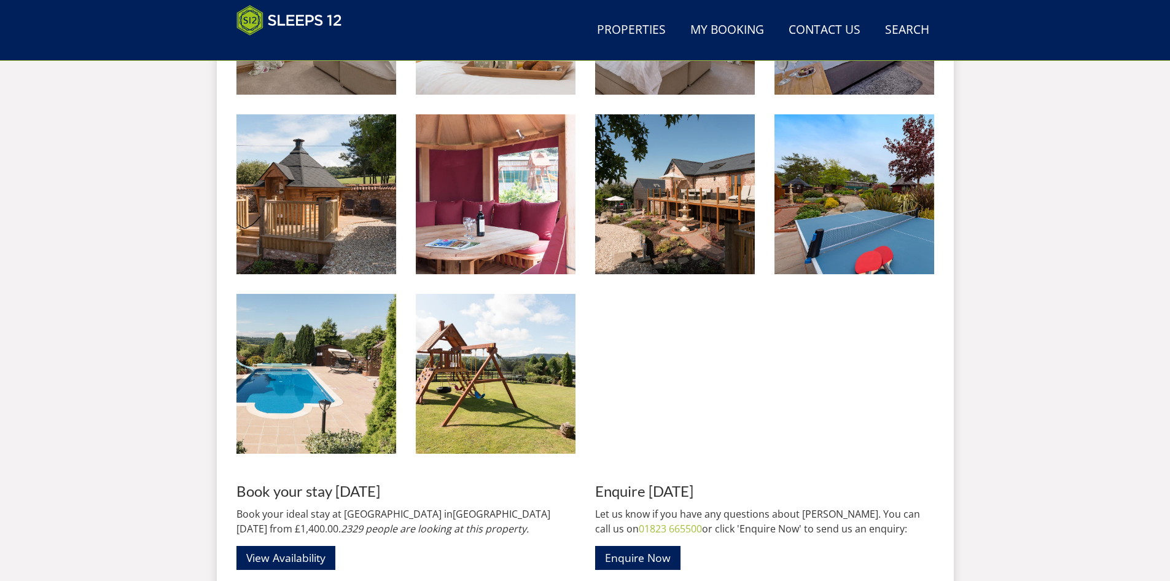
scroll to position [1198, 0]
